Goal: Task Accomplishment & Management: Use online tool/utility

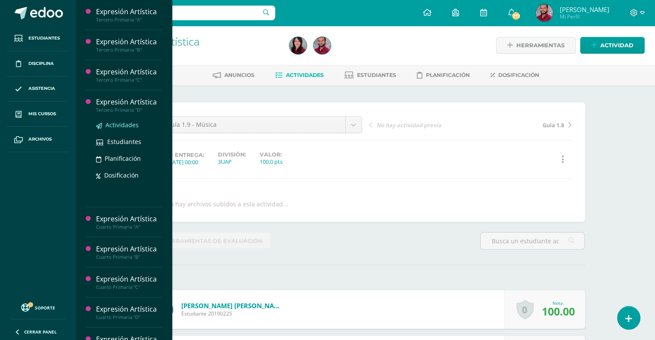
click at [123, 122] on span "Actividades" at bounding box center [121, 125] width 33 height 8
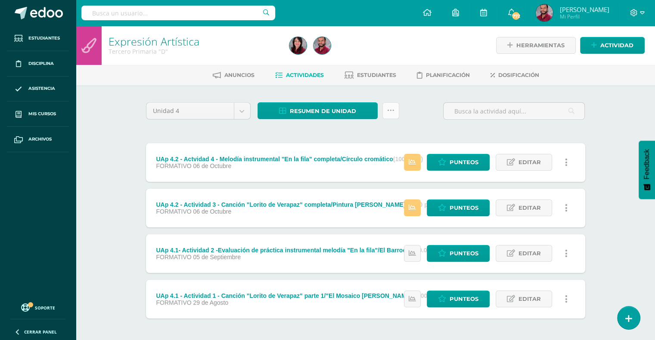
click at [391, 110] on icon at bounding box center [390, 110] width 7 height 7
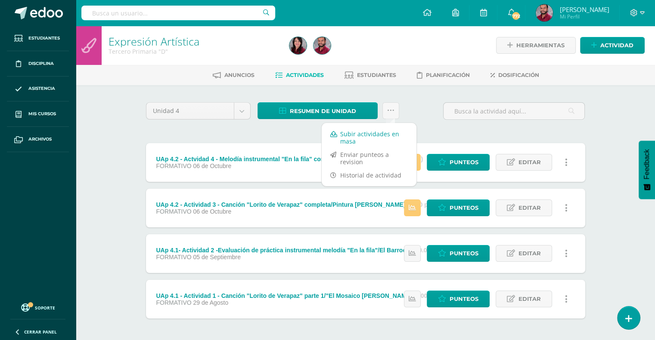
click at [379, 132] on link "Subir actividades en masa" at bounding box center [368, 137] width 95 height 21
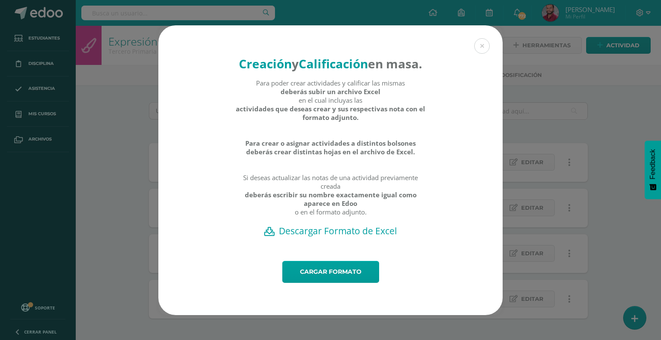
click at [343, 237] on h2 "Descargar Formato de Excel" at bounding box center [330, 231] width 314 height 12
click at [349, 283] on link "Cargar formato" at bounding box center [330, 272] width 97 height 22
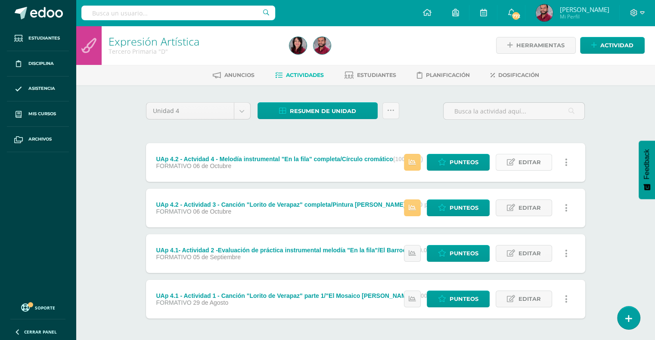
click at [542, 165] on link "Editar" at bounding box center [523, 162] width 56 height 17
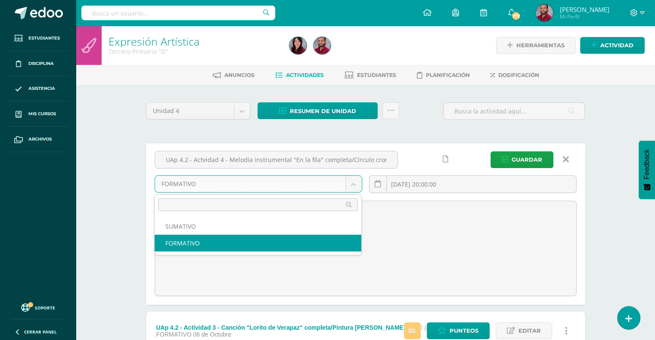
click at [344, 185] on body "Actividades Cargadas Exitosamente. Estudiantes Disciplina Asistencia Mis cursos…" at bounding box center [327, 249] width 655 height 499
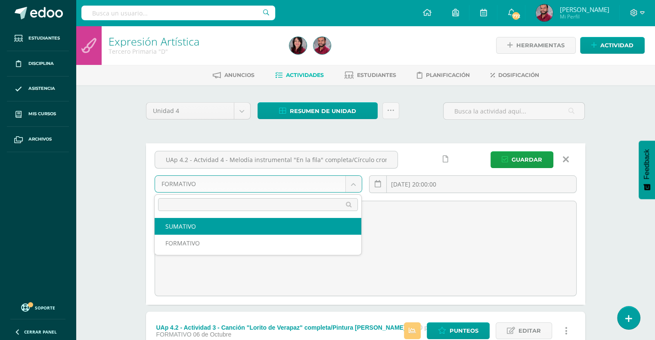
select select "207098"
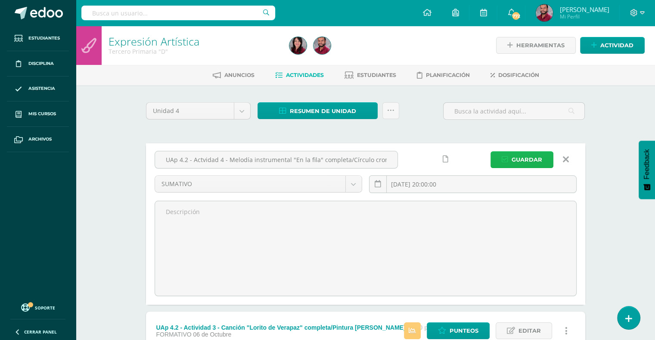
click at [522, 155] on span "Guardar" at bounding box center [526, 160] width 31 height 16
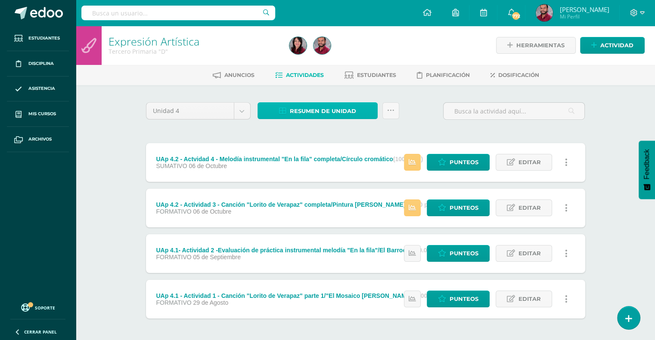
click at [334, 111] on span "Resumen de unidad" at bounding box center [323, 111] width 66 height 16
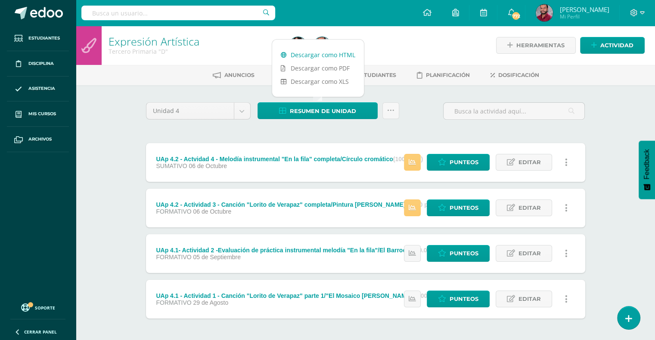
click at [335, 56] on link "Descargar como HTML" at bounding box center [318, 54] width 92 height 13
